Goal: Book appointment/travel/reservation

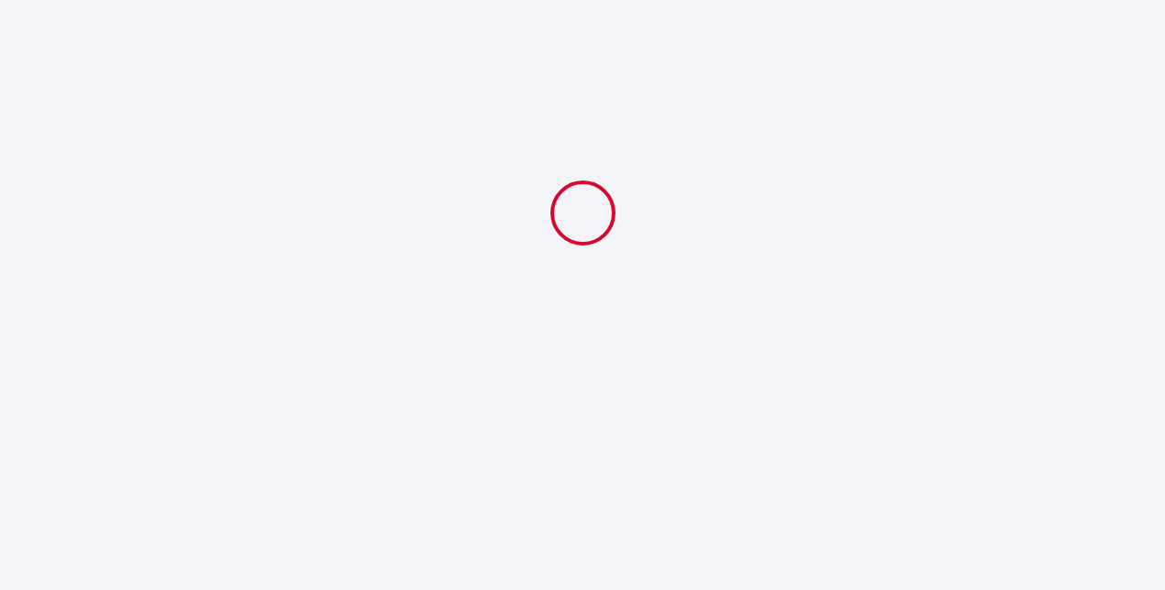
select select
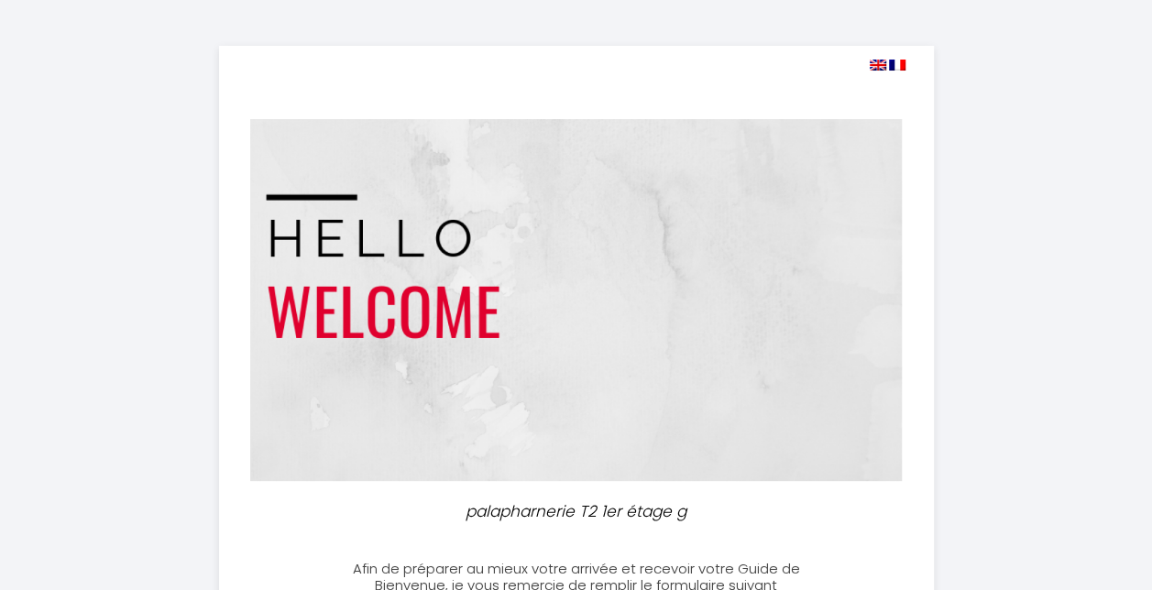
scroll to position [275, 0]
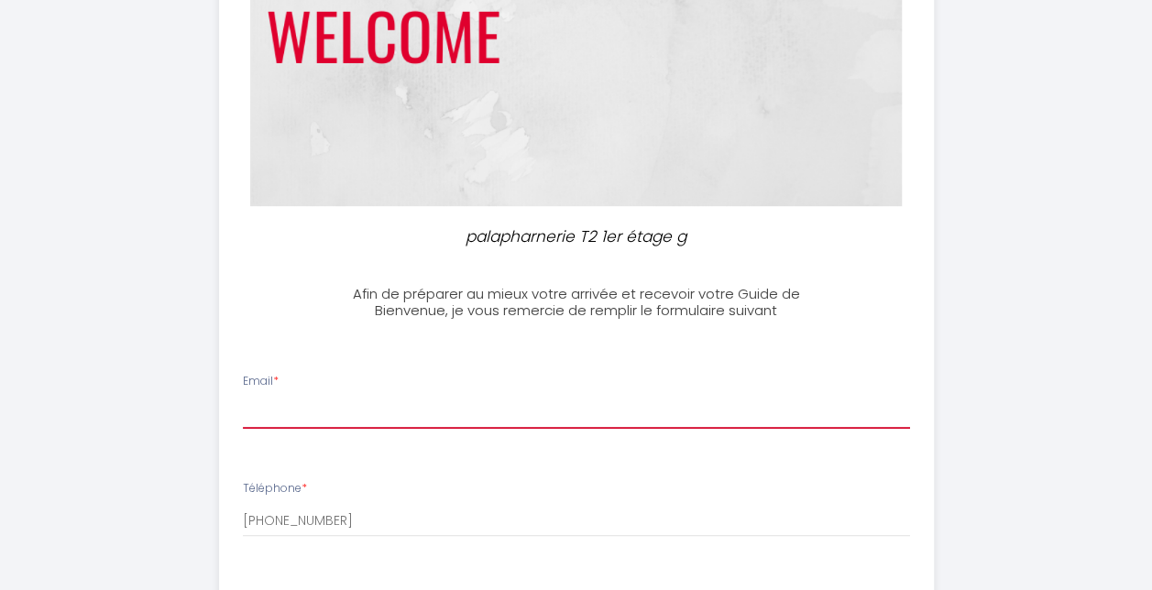
click at [322, 404] on input "Email *" at bounding box center [576, 412] width 667 height 33
type input "[PERSON_NAME][EMAIL_ADDRESS][DOMAIN_NAME]"
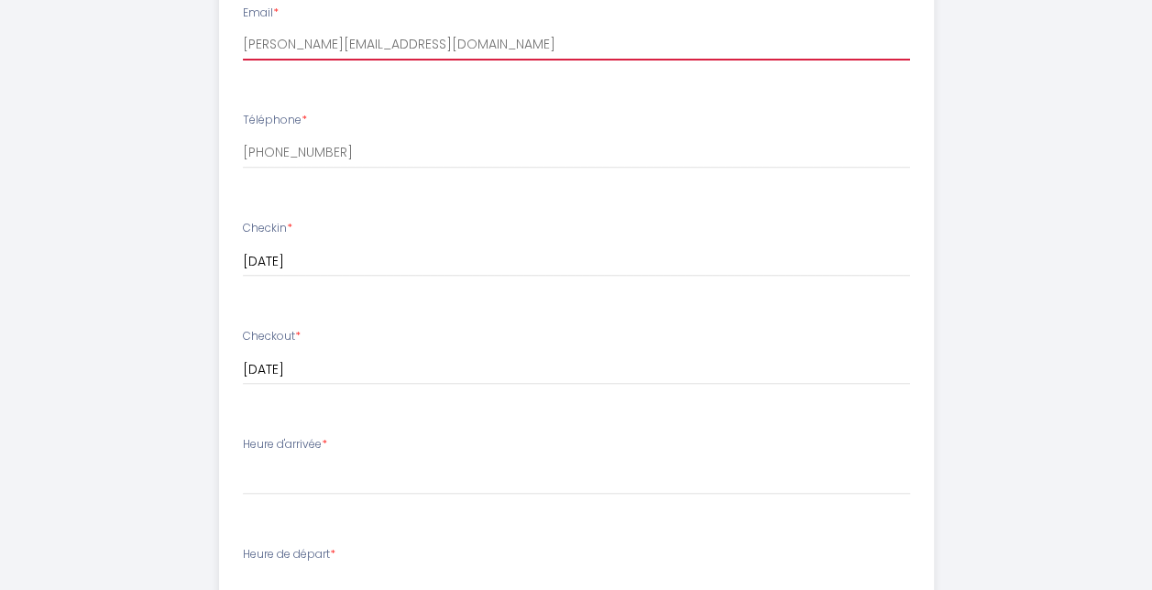
scroll to position [733, 0]
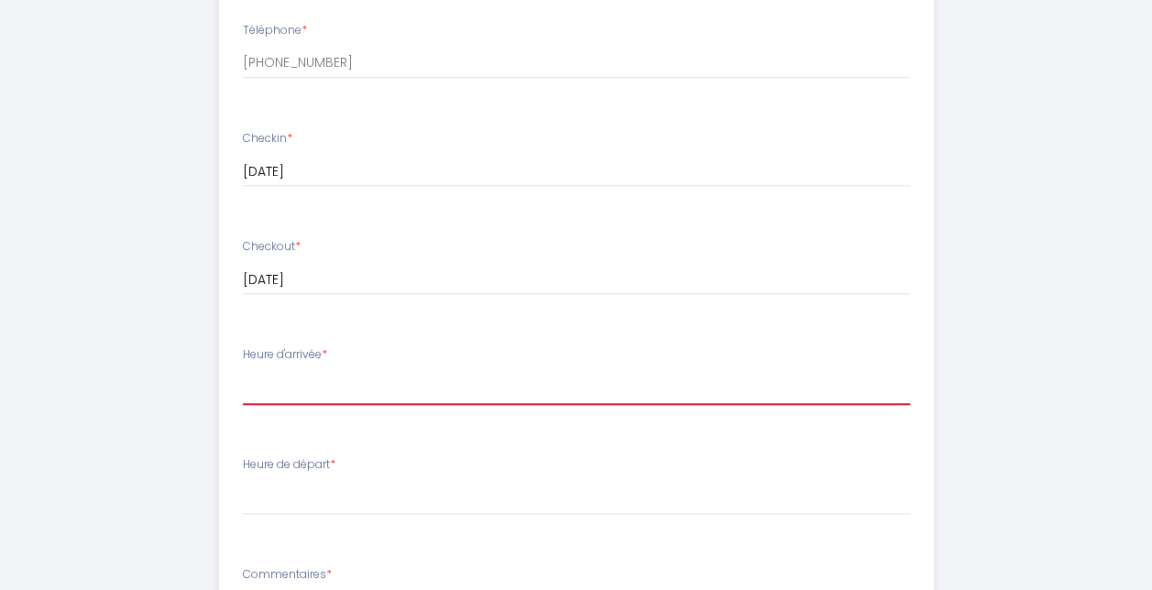
click at [354, 393] on select "15:00 15:30 16:00 16:30 17:00 17:30 18:00 18:30 19:00 19:30 20:00 20:30 21:00 2…" at bounding box center [576, 387] width 667 height 35
select select "15:30"
click at [243, 370] on select "15:00 15:30 16:00 16:30 17:00 17:30 18:00 18:30 19:00 19:30 20:00 20:30 21:00 2…" at bounding box center [576, 387] width 667 height 35
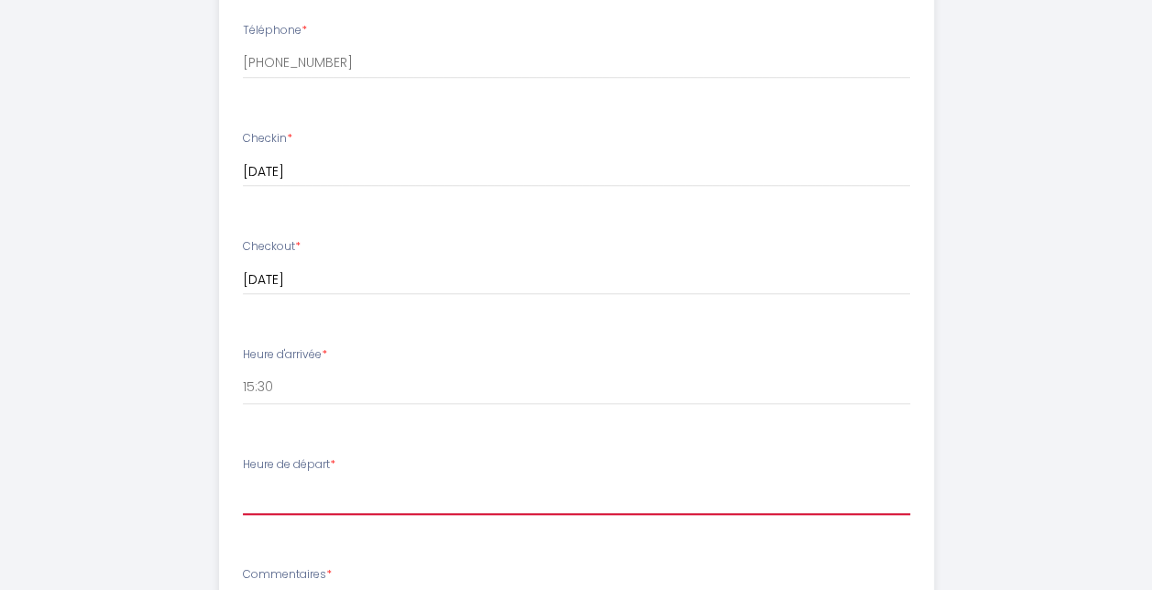
click at [304, 484] on select "00:00 00:30 01:00 01:30 02:00 02:30 03:00 03:30 04:00 04:30 05:00 05:30 06:00 0…" at bounding box center [576, 497] width 667 height 35
select select "11:00"
click at [243, 480] on select "00:00 00:30 01:00 01:30 02:00 02:30 03:00 03:30 04:00 04:30 05:00 05:30 06:00 0…" at bounding box center [576, 497] width 667 height 35
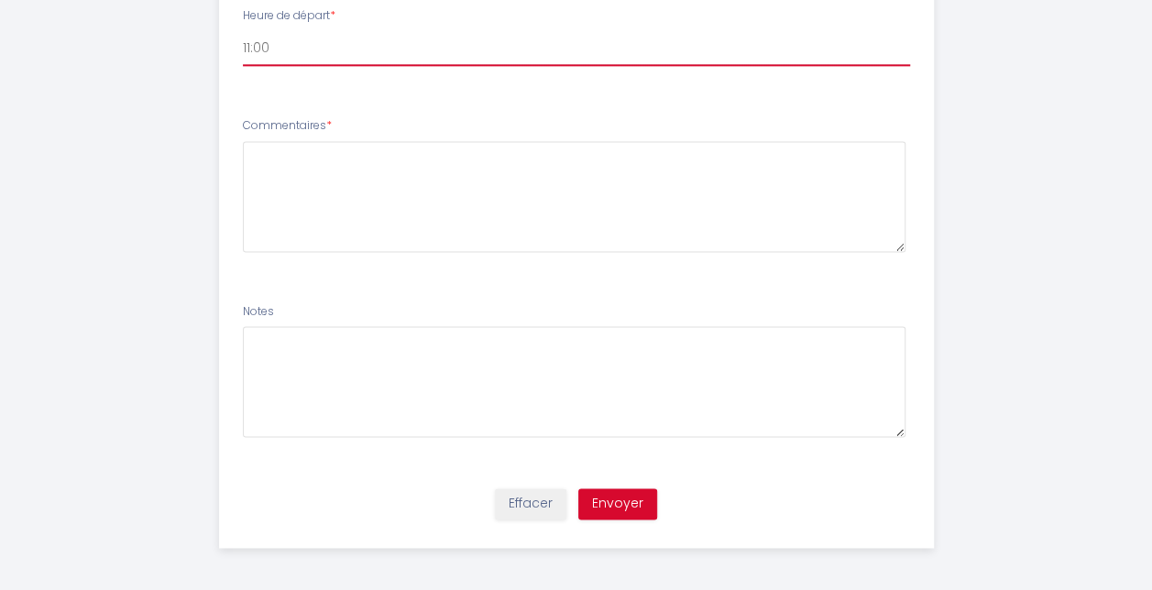
scroll to position [1184, 0]
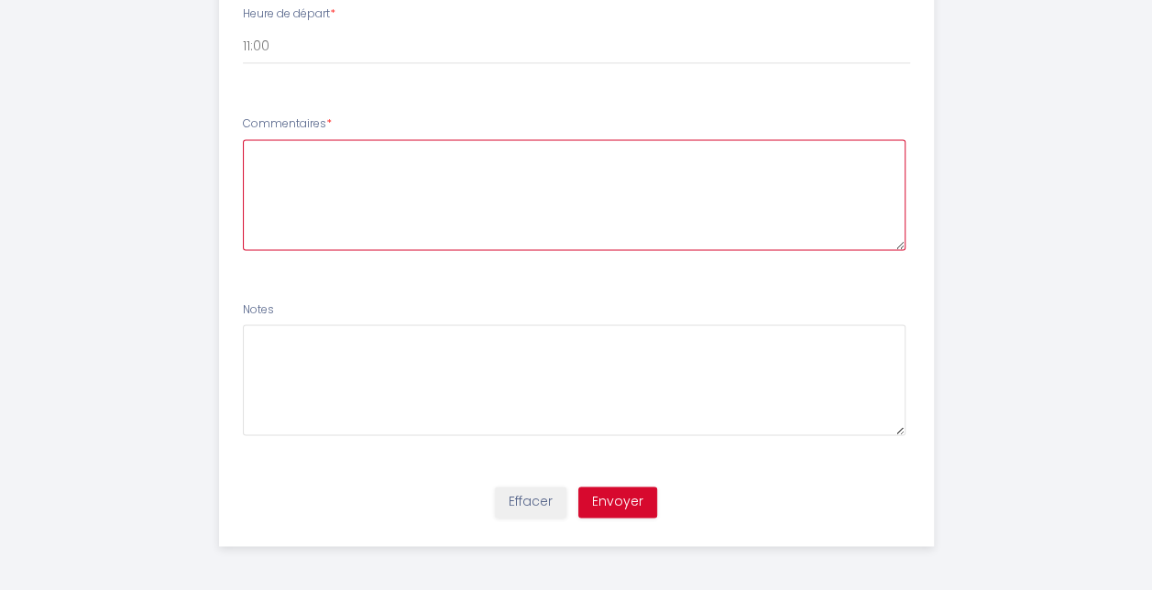
click at [324, 204] on textarea at bounding box center [574, 194] width 662 height 111
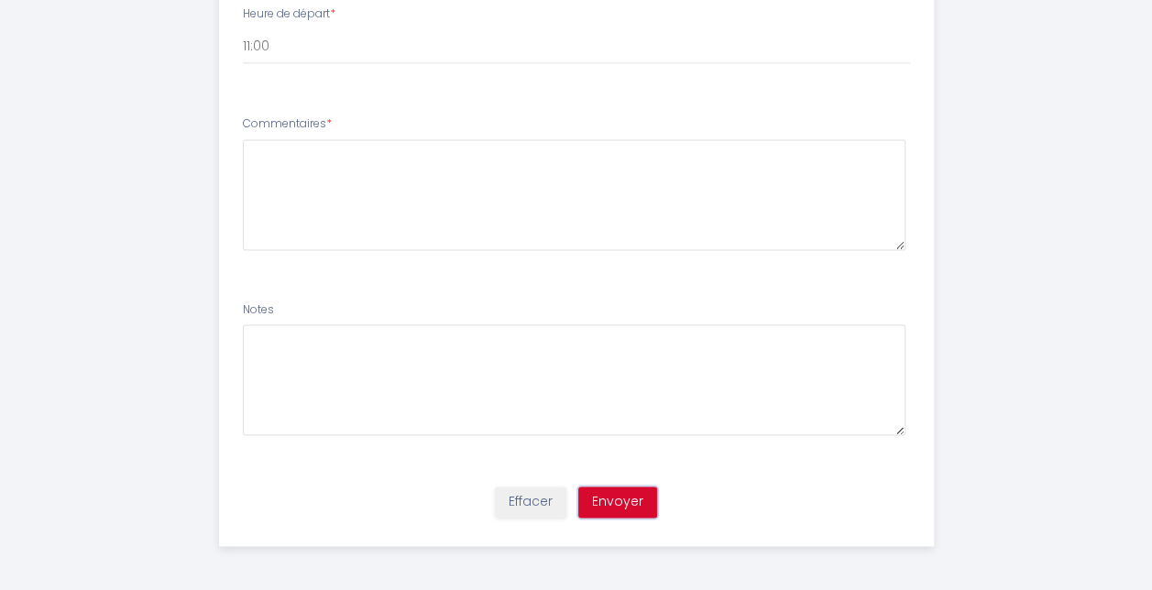
click at [605, 510] on button "Envoyer" at bounding box center [617, 501] width 79 height 31
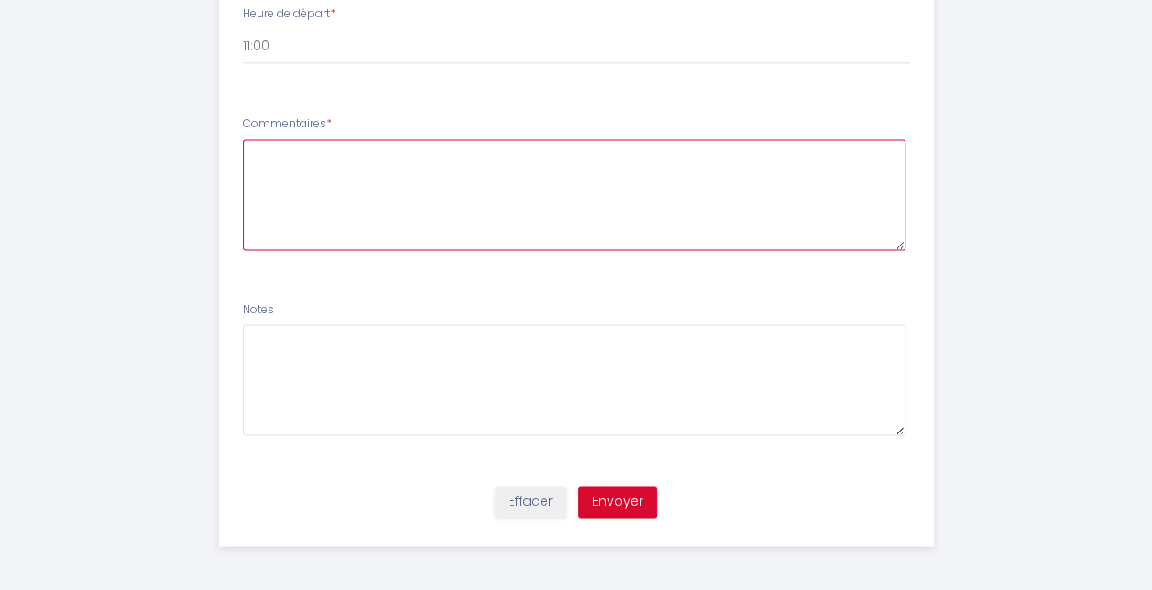
click at [425, 213] on textarea at bounding box center [574, 194] width 662 height 111
type textarea "Buongiorno, indicativamente l'orario di arrivo saranno le ore 15.30"
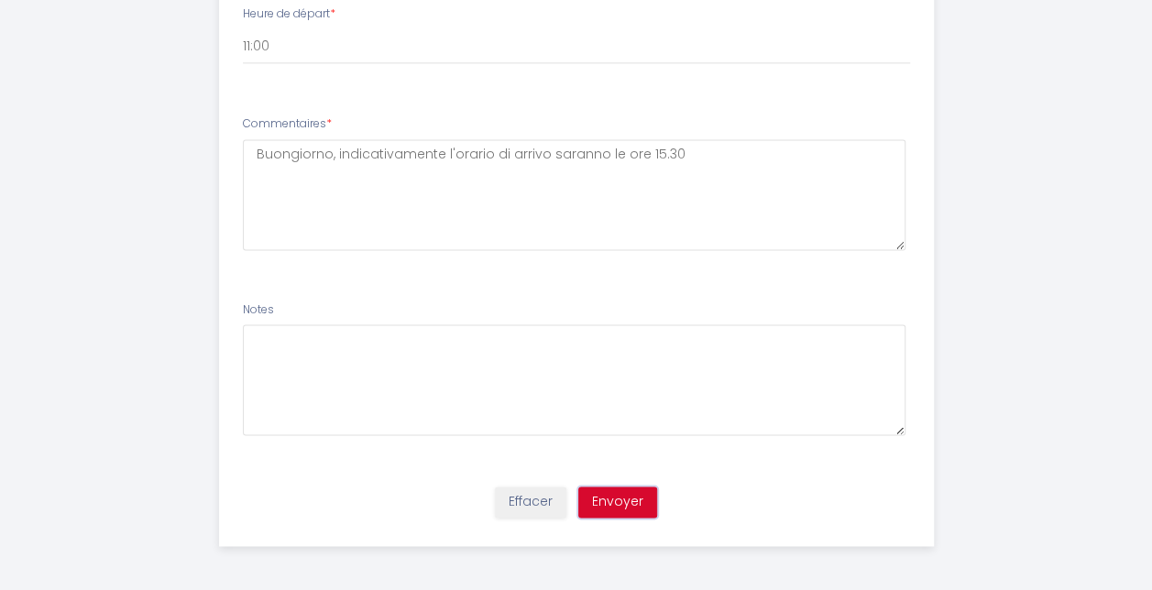
click at [590, 491] on button "Envoyer" at bounding box center [617, 501] width 79 height 31
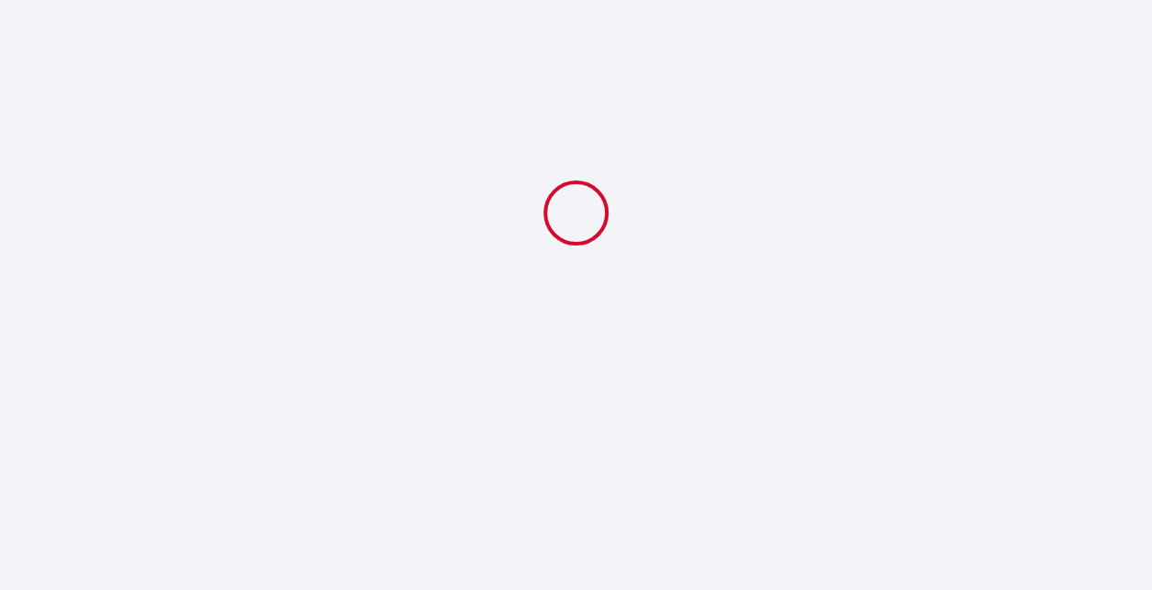
scroll to position [0, 0]
select select "15:30"
select select "11:00"
